Goal: Communication & Community: Answer question/provide support

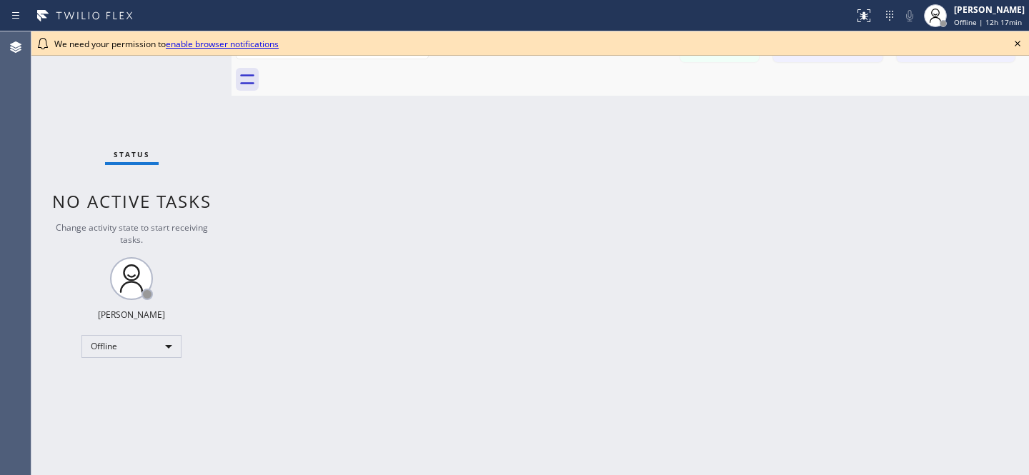
click at [1012, 44] on icon at bounding box center [1017, 43] width 17 height 17
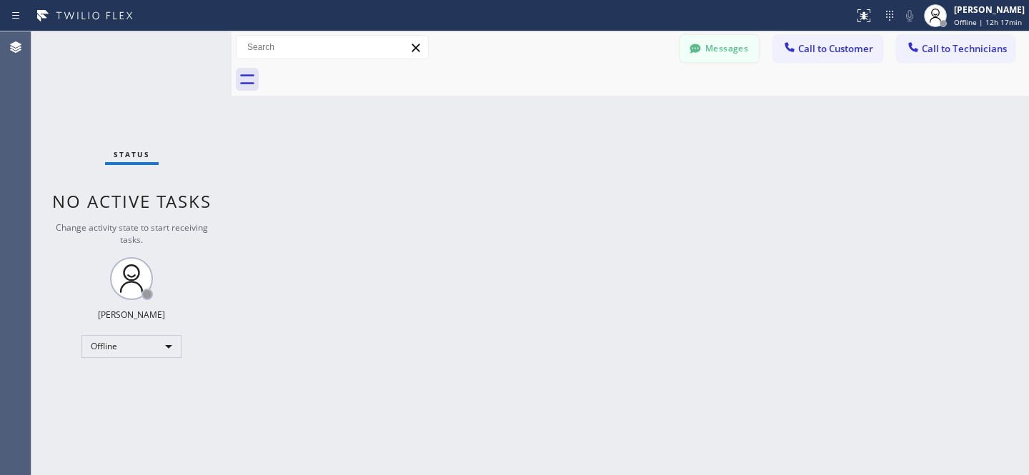
click at [720, 44] on button "Messages" at bounding box center [720, 48] width 79 height 27
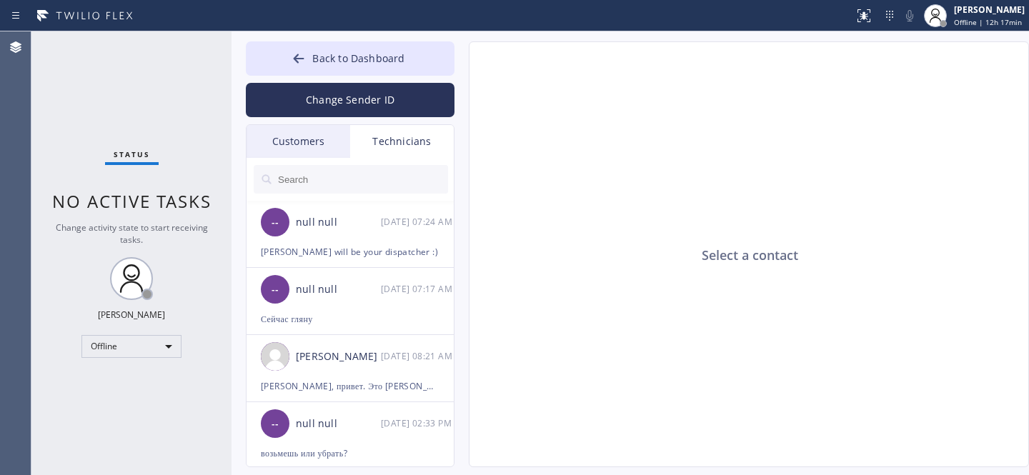
click at [309, 144] on div "Customers" at bounding box center [299, 141] width 104 height 33
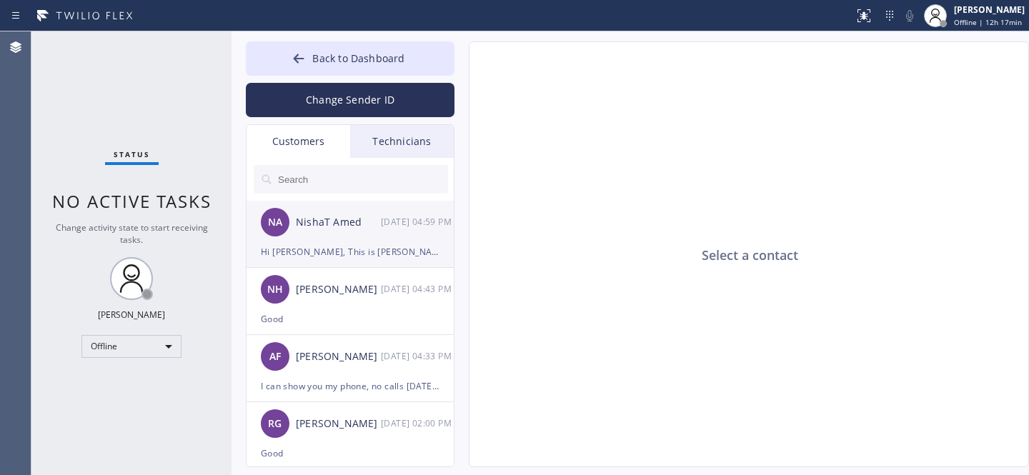
click at [354, 245] on div "Hi [PERSON_NAME], This is [PERSON_NAME] from 5 Star. Our technician said it wil…" at bounding box center [350, 252] width 179 height 16
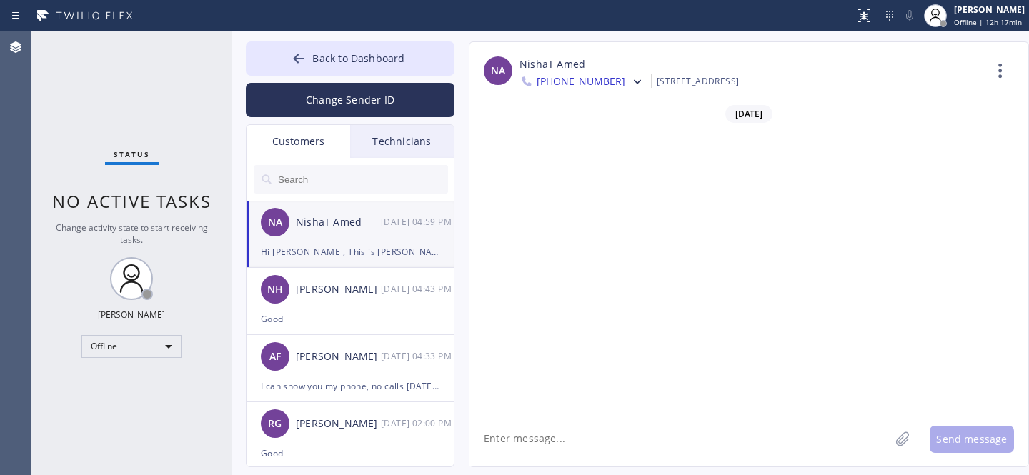
scroll to position [1955, 0]
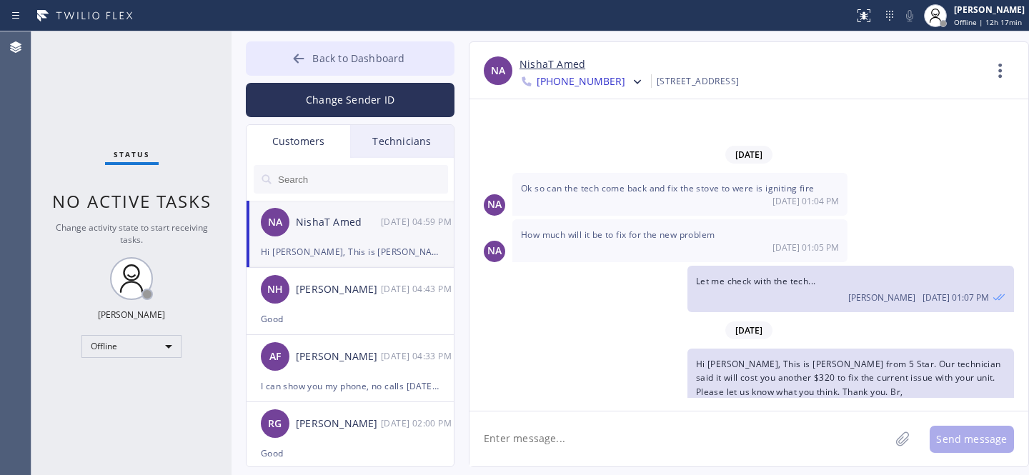
click at [289, 59] on button "Back to Dashboard" at bounding box center [350, 58] width 209 height 34
